Goal: Information Seeking & Learning: Learn about a topic

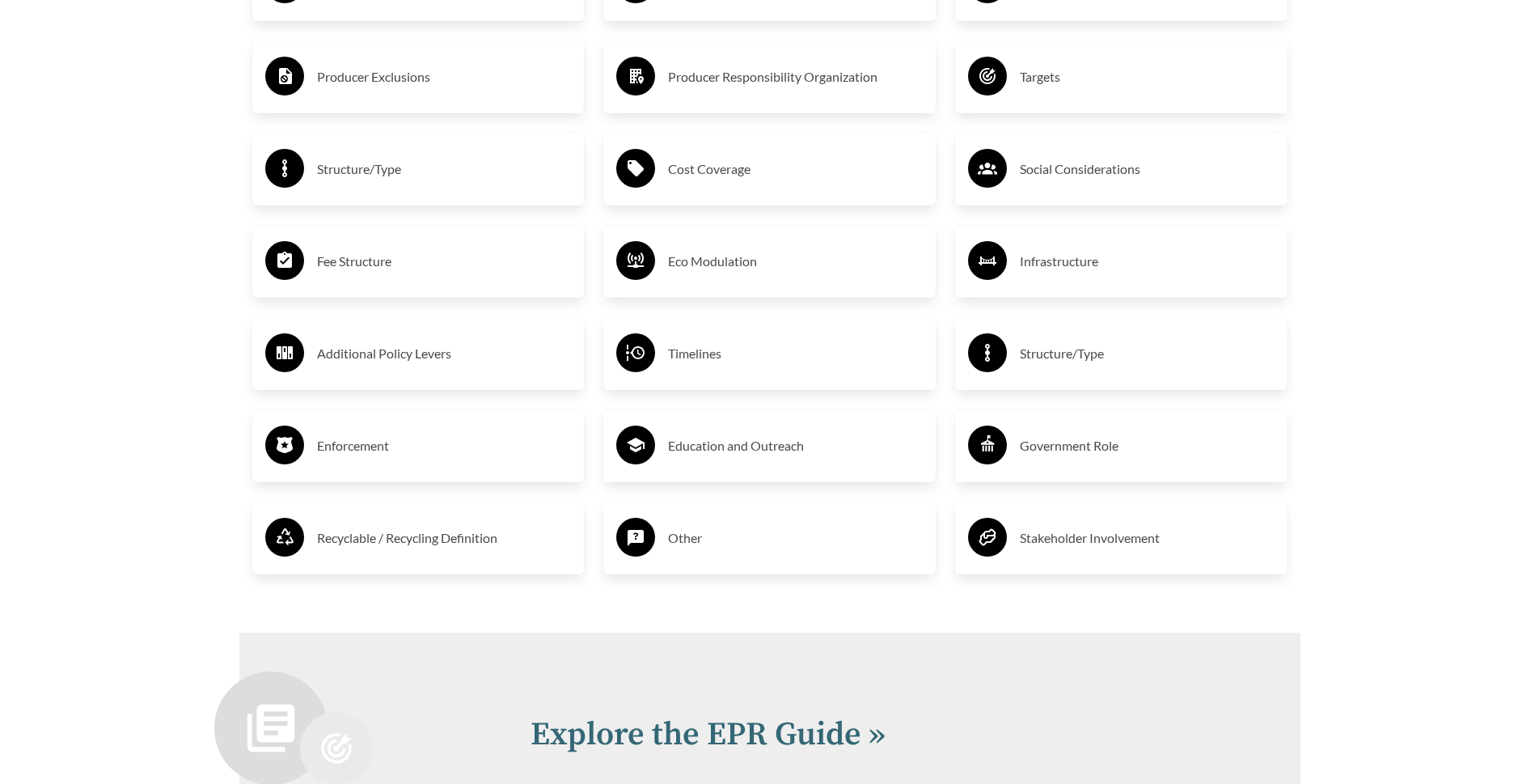
scroll to position [3073, 0]
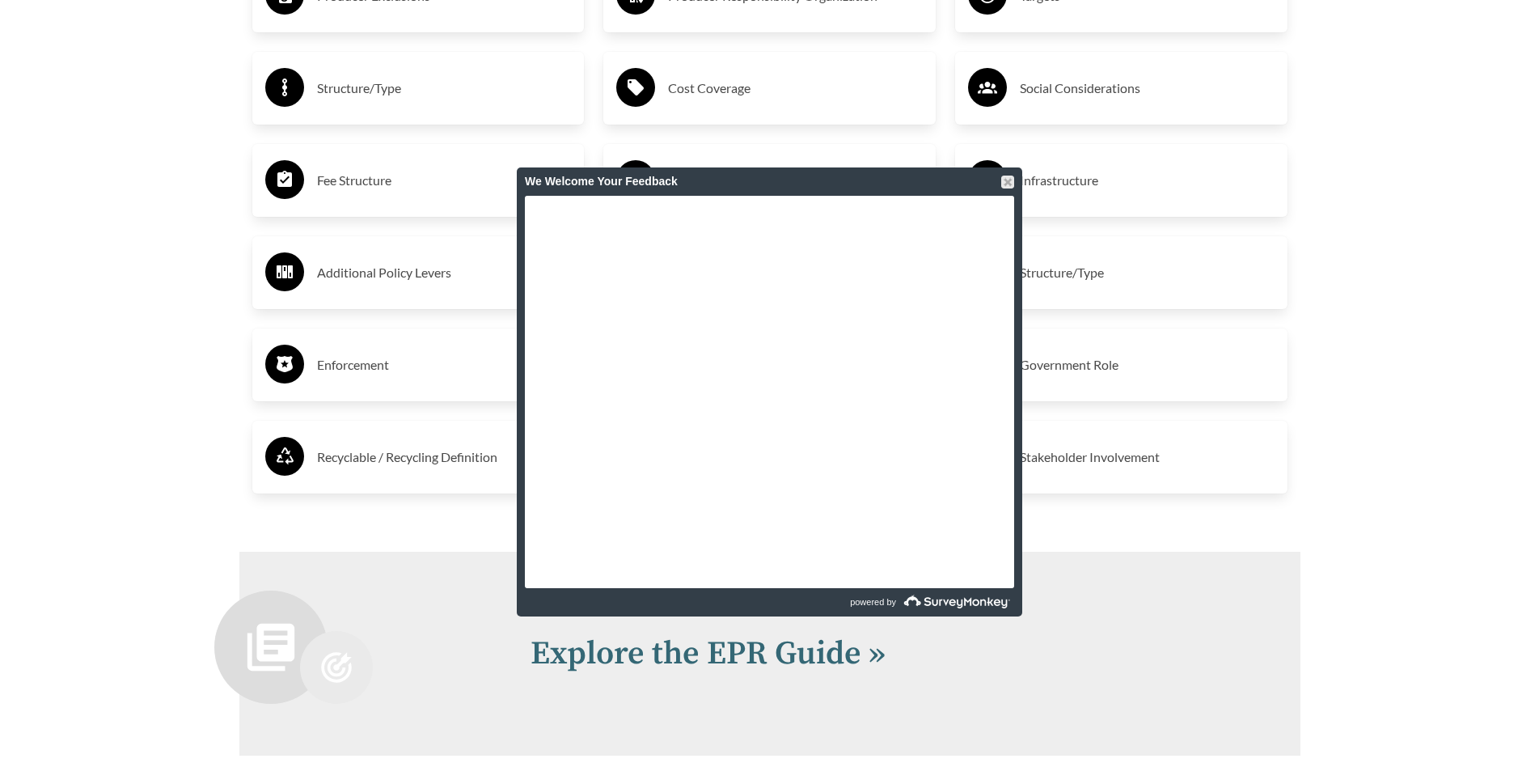
drag, startPoint x: 256, startPoint y: 0, endPoint x: 120, endPoint y: 39, distance: 141.5
click at [1002, 185] on div at bounding box center [1007, 182] width 13 height 13
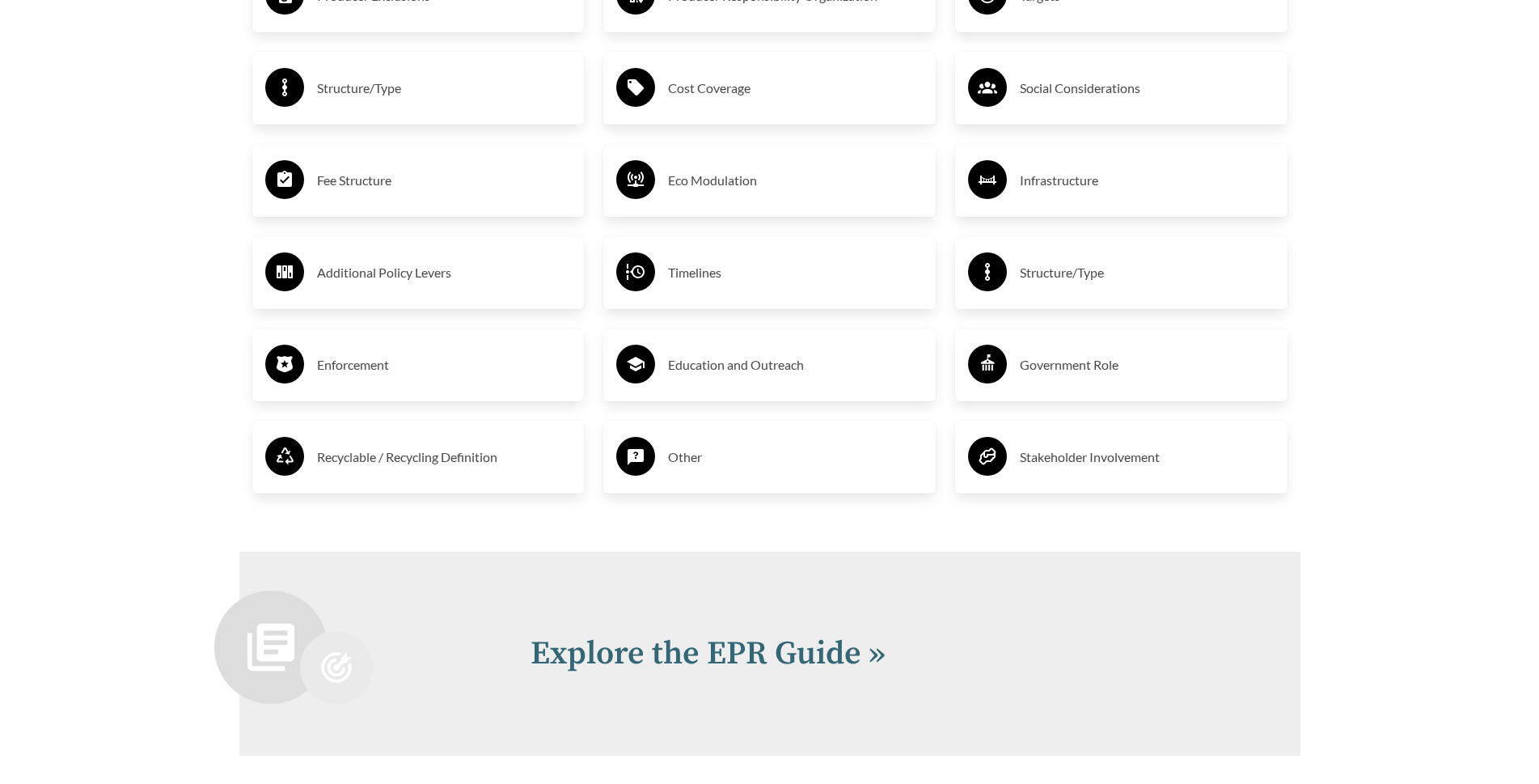
scroll to position [3478, 0]
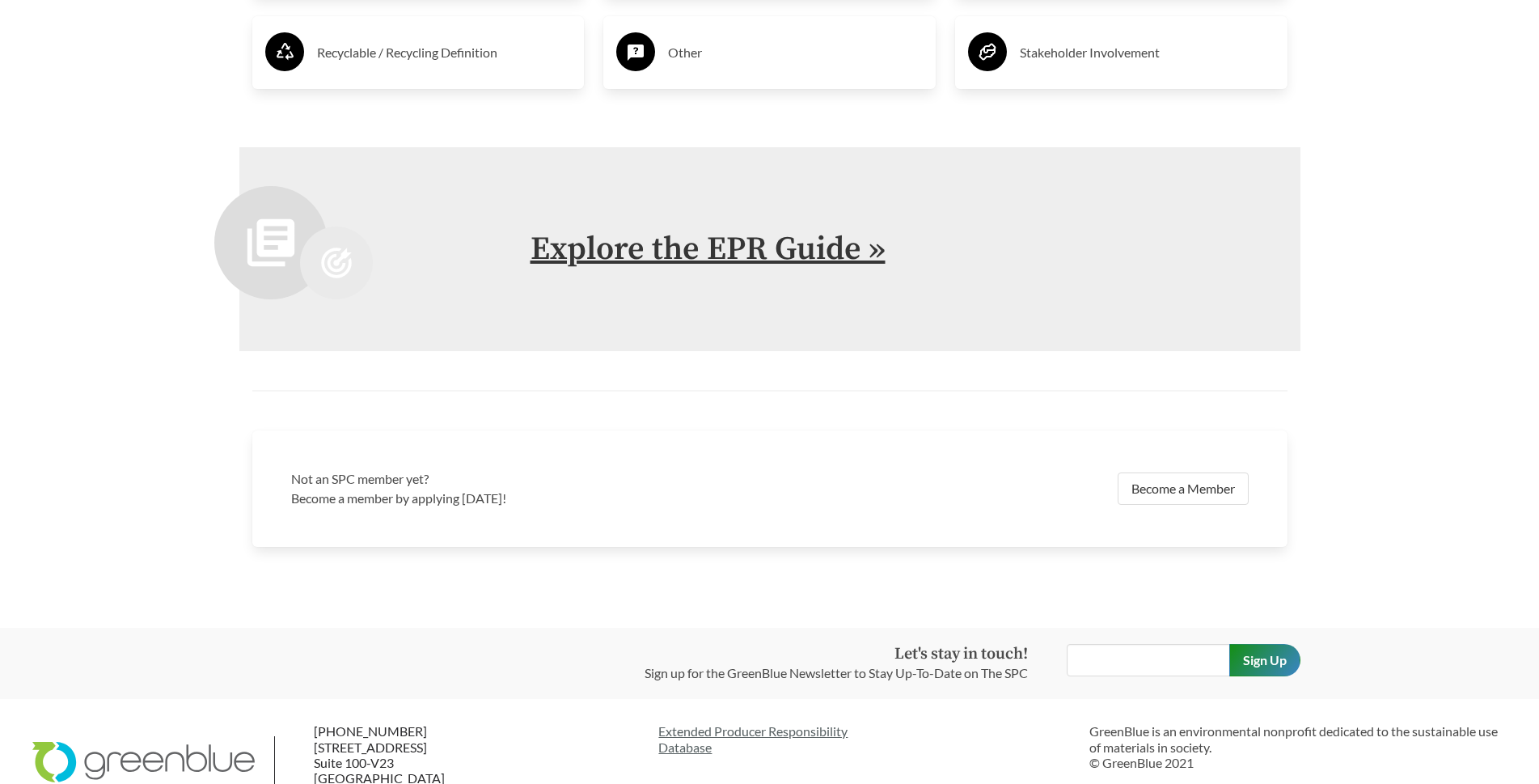
click at [584, 257] on link "Explore the EPR Guide »" at bounding box center [709, 249] width 355 height 40
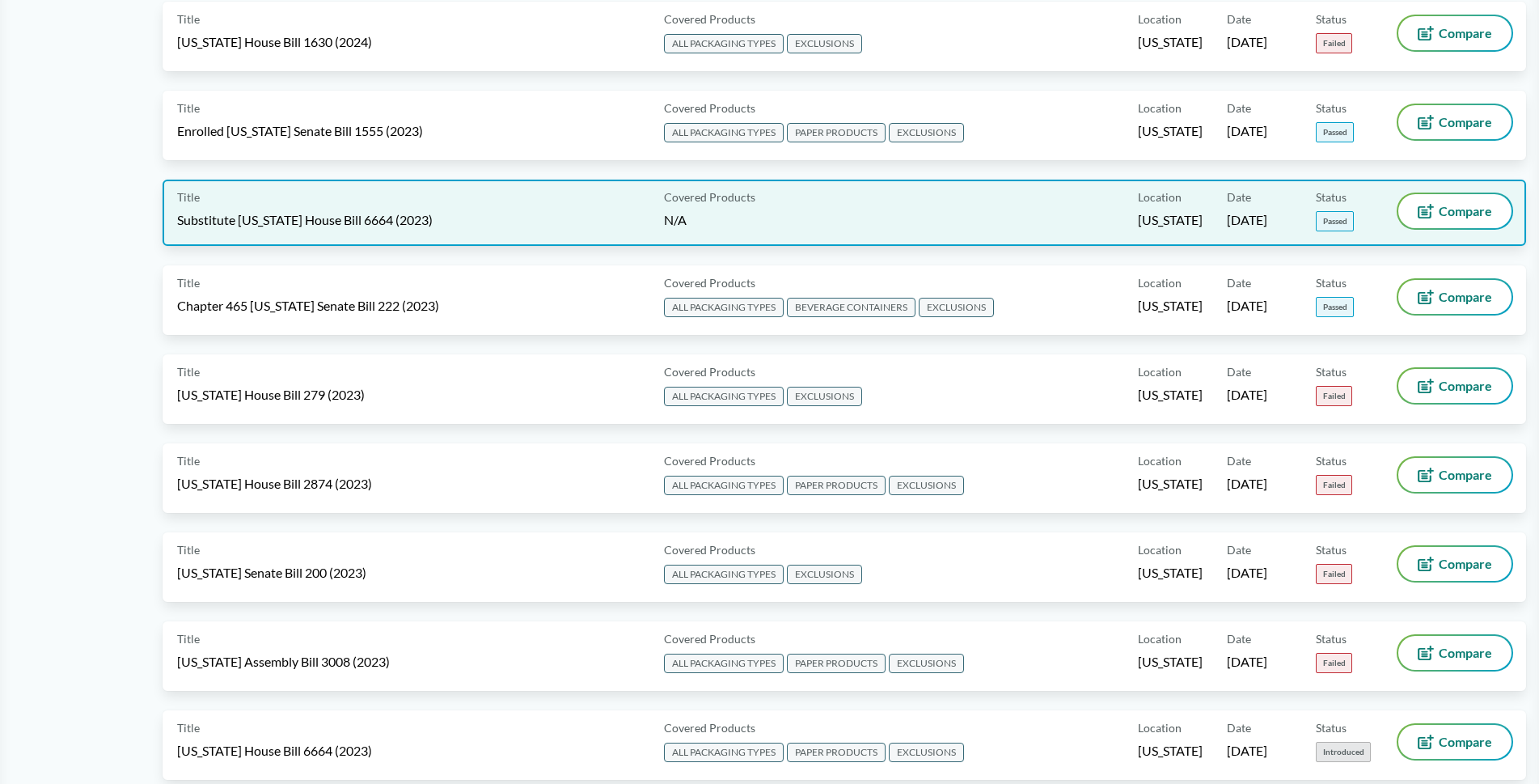
scroll to position [3721, 0]
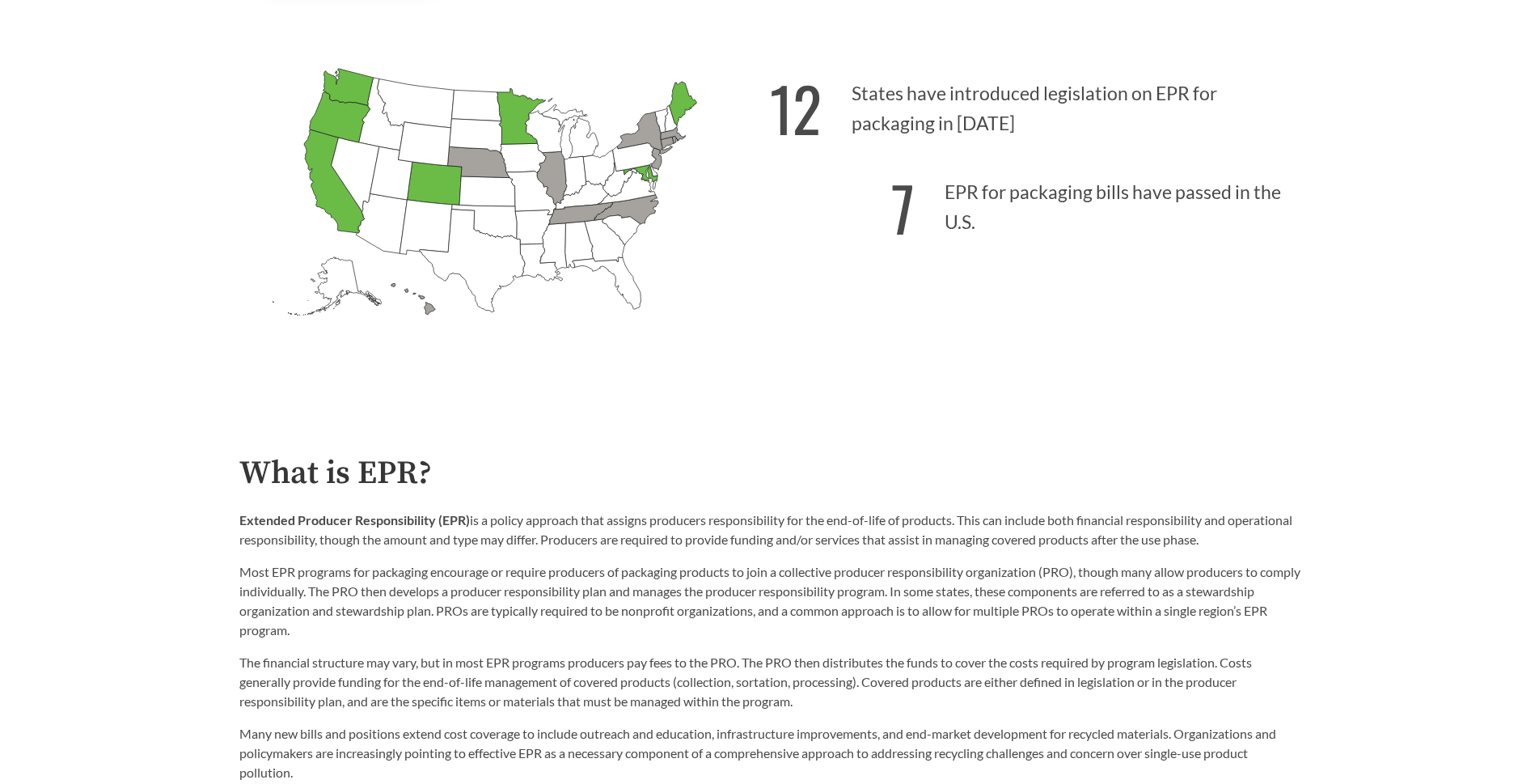
scroll to position [809, 0]
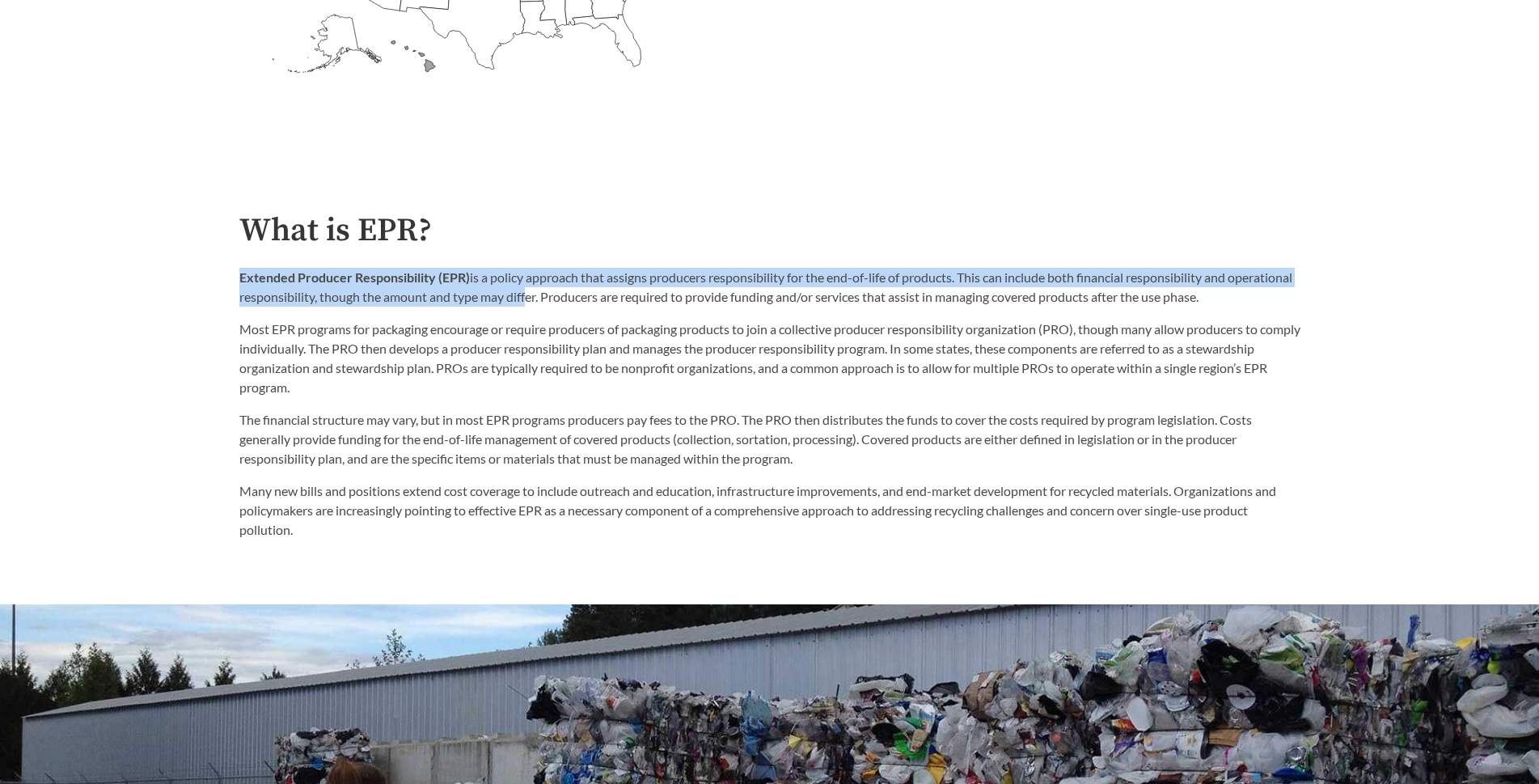
drag, startPoint x: 238, startPoint y: 280, endPoint x: 588, endPoint y: 299, distance: 350.5
click at [588, 299] on p "Extended Producer Responsibility (EPR) is a policy approach that assigns produc…" at bounding box center [770, 286] width 1061 height 39
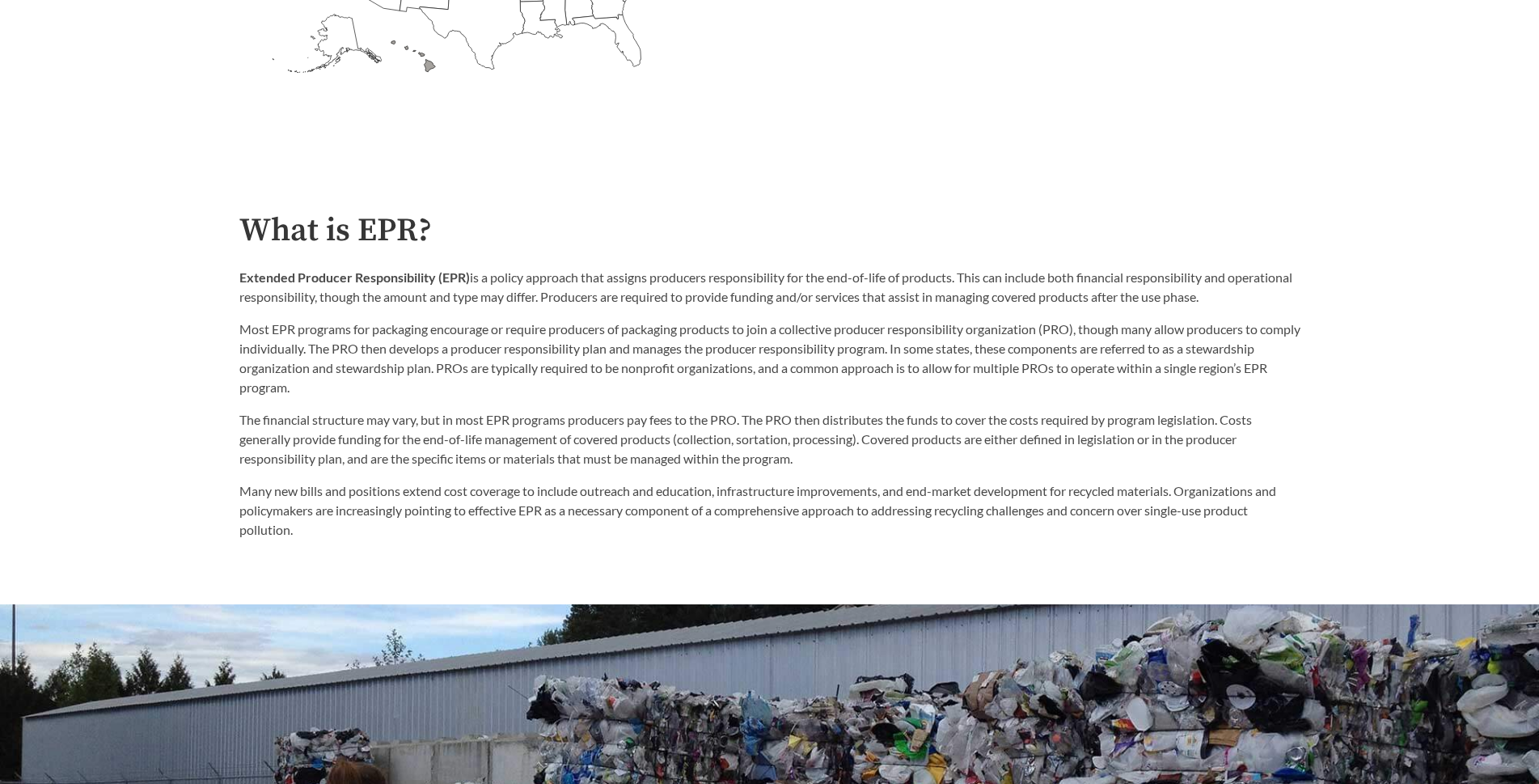
click at [686, 292] on p "Extended Producer Responsibility (EPR) is a policy approach that assigns produc…" at bounding box center [770, 286] width 1061 height 39
click at [657, 283] on p "Extended Producer Responsibility (EPR) is a policy approach that assigns produc…" at bounding box center [770, 286] width 1061 height 39
